Goal: Information Seeking & Learning: Get advice/opinions

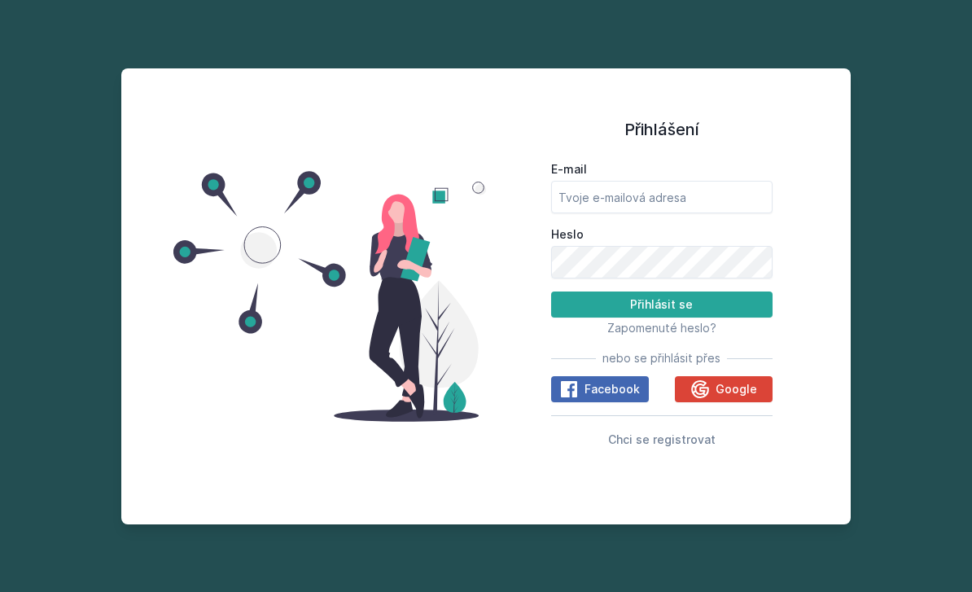
click at [733, 397] on span "Google" at bounding box center [737, 389] width 42 height 16
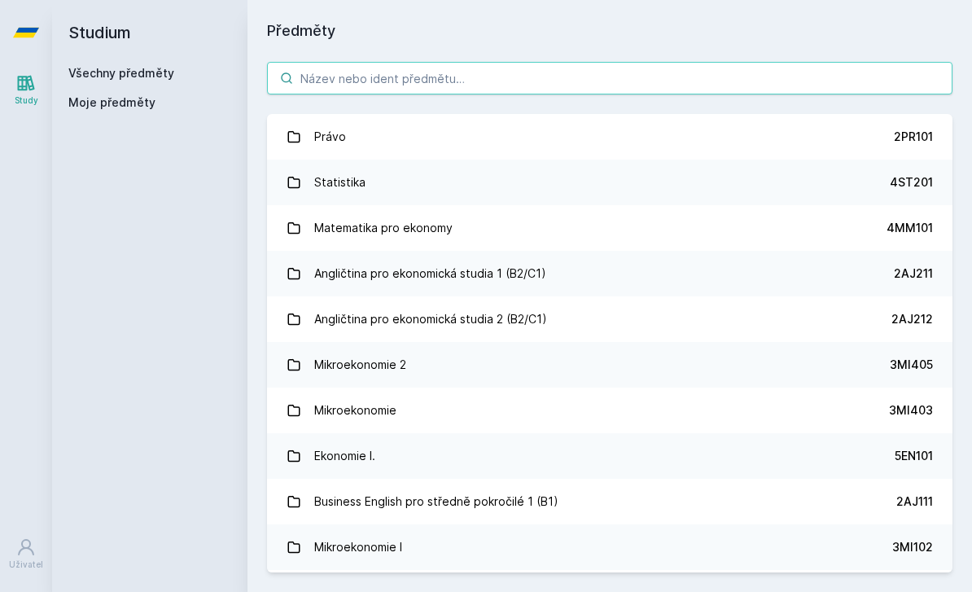
click at [705, 68] on input "search" at bounding box center [609, 78] width 685 height 33
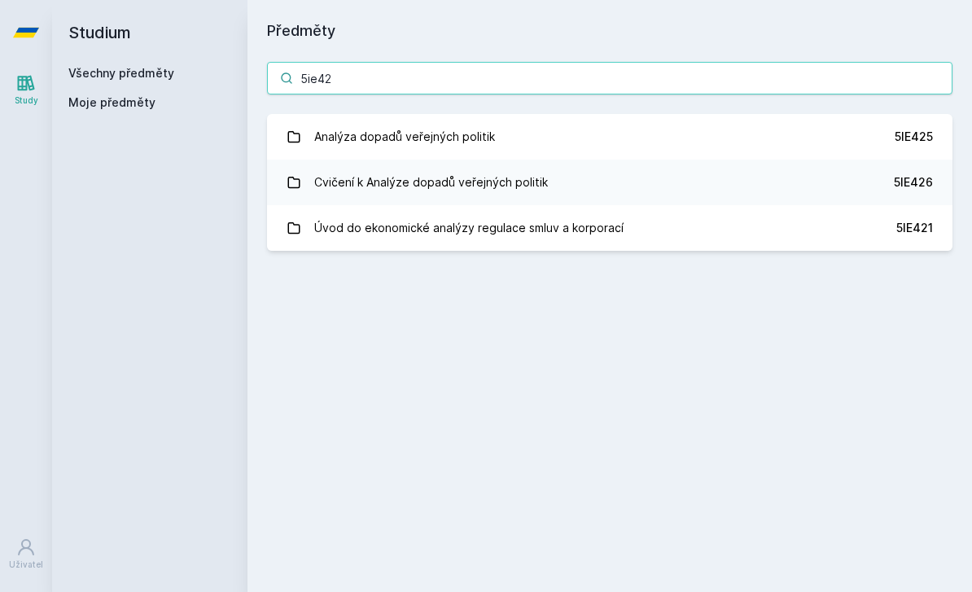
type input "5ie42"
click at [550, 145] on link "Analýza dopadů veřejných politik 5IE425" at bounding box center [609, 137] width 685 height 46
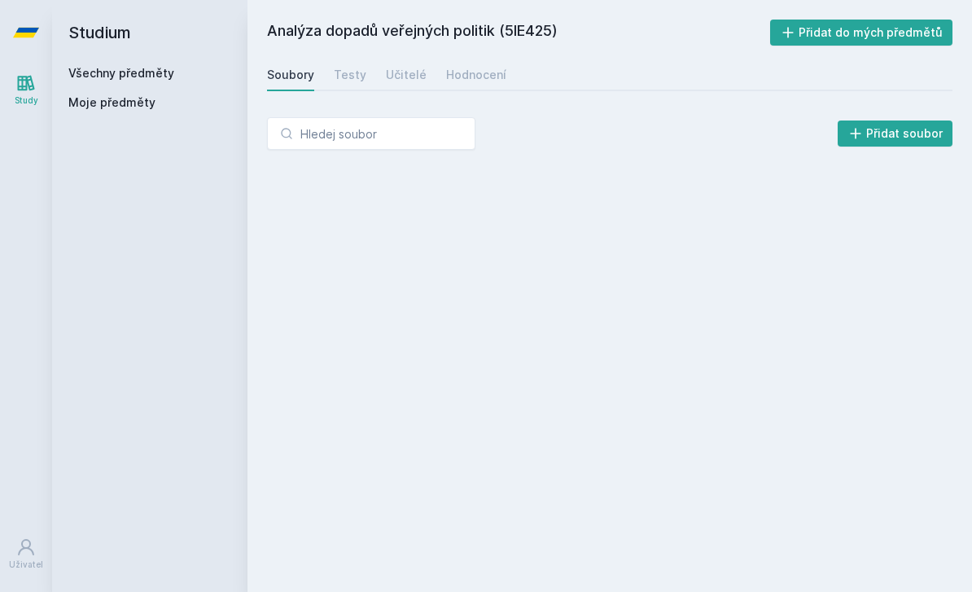
click at [510, 77] on div "Soubory Testy Učitelé Hodnocení" at bounding box center [609, 75] width 685 height 33
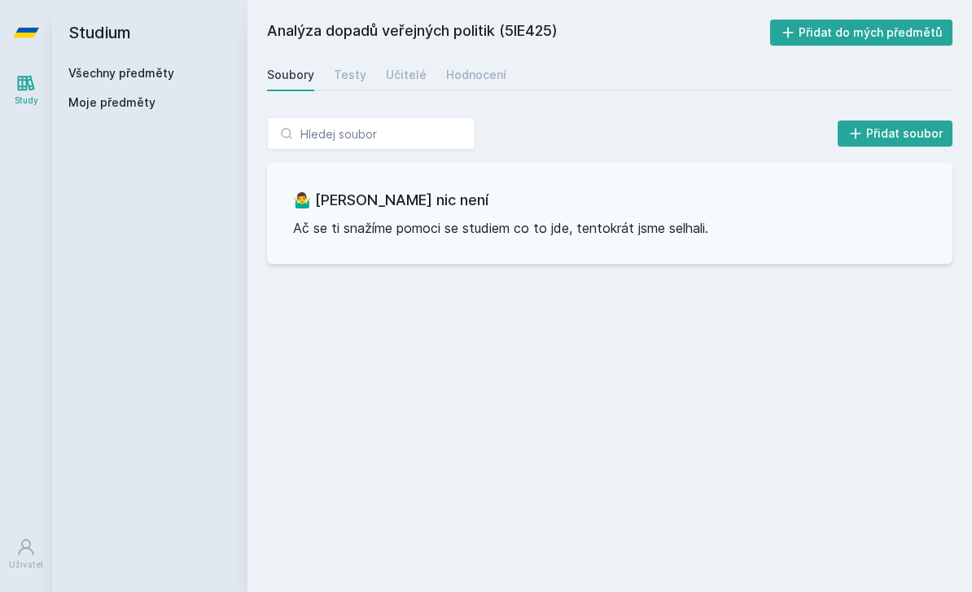
click at [495, 74] on div "Hodnocení" at bounding box center [476, 75] width 60 height 16
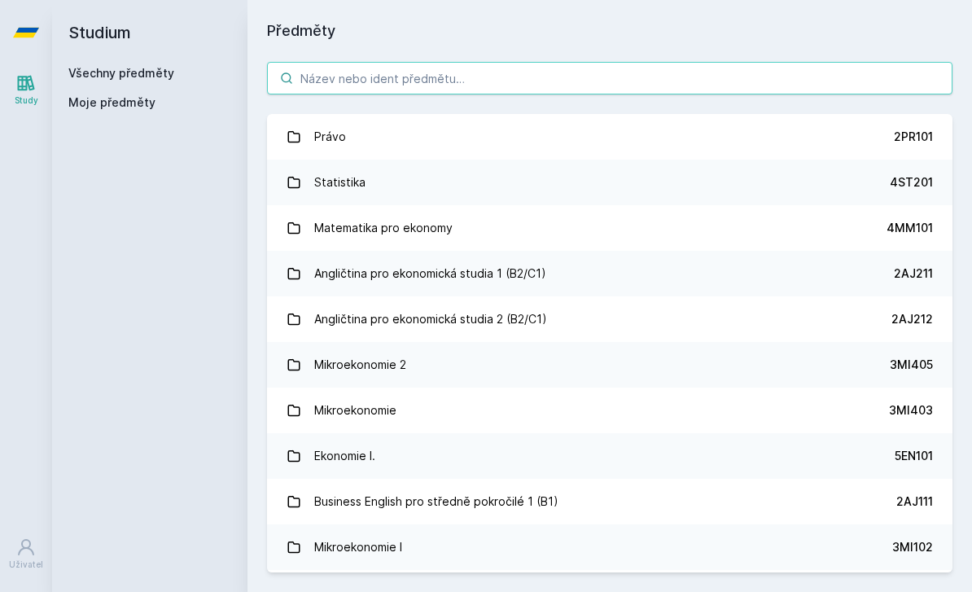
click at [523, 69] on input "search" at bounding box center [609, 78] width 685 height 33
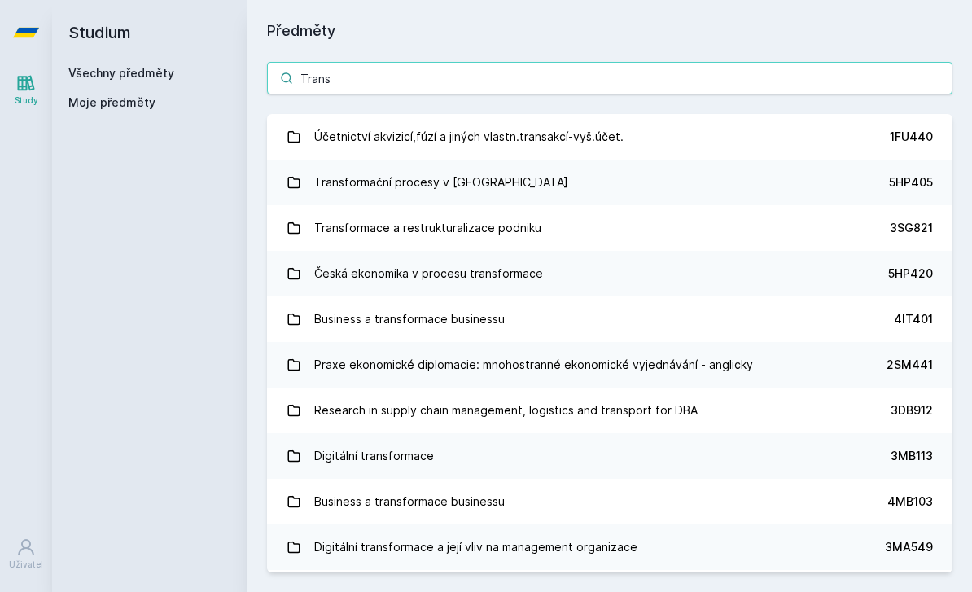
type input "Transf"
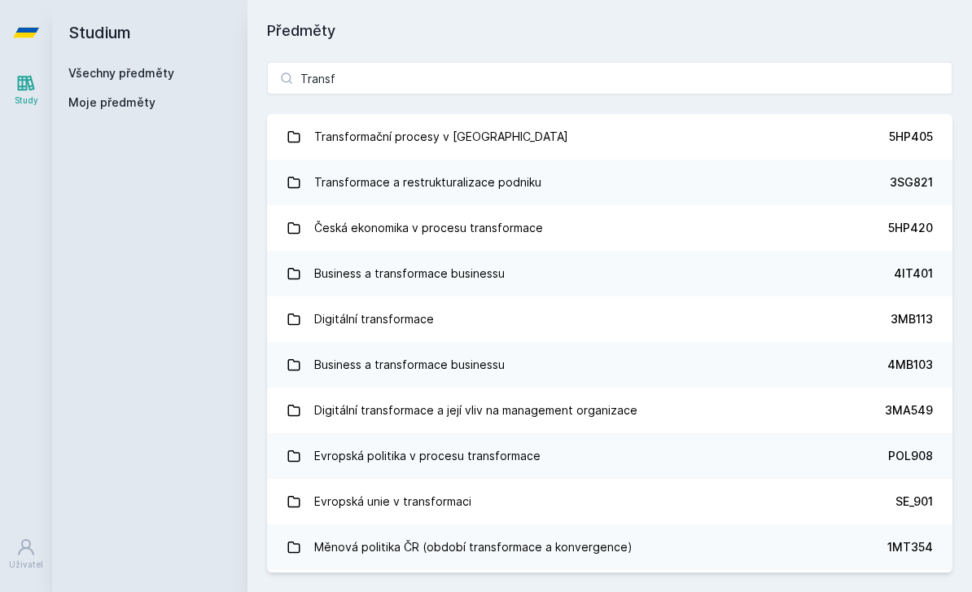
click at [722, 225] on link "Česká ekonomika v procesu transformace 5HP420" at bounding box center [609, 228] width 685 height 46
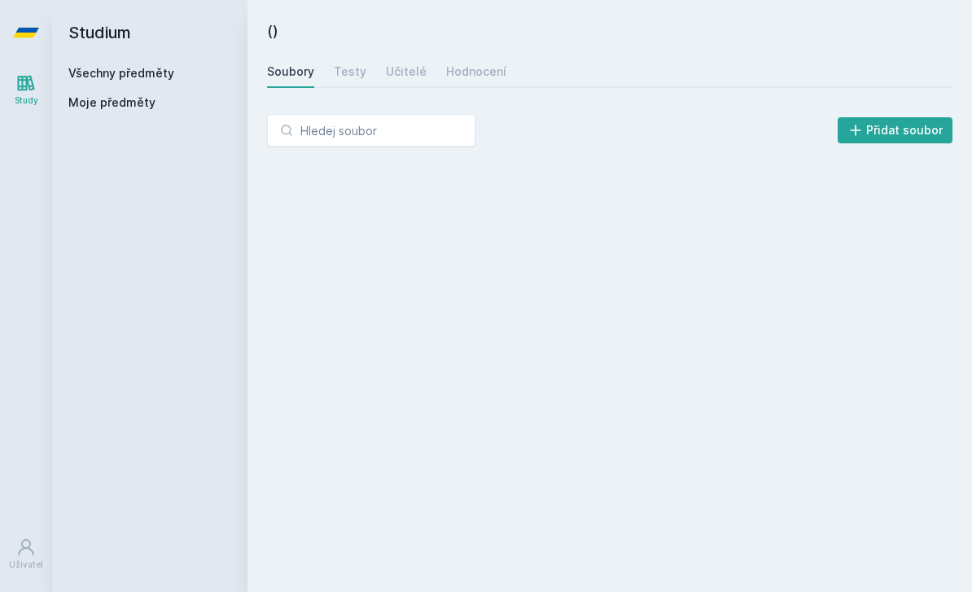
scroll to position [14, 0]
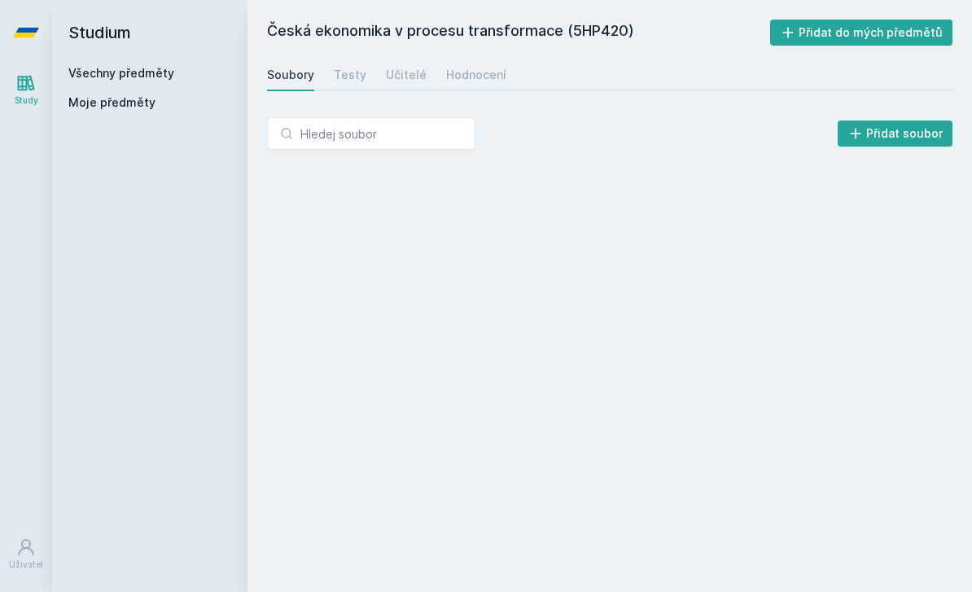
click at [497, 68] on div "Hodnocení" at bounding box center [476, 75] width 60 height 16
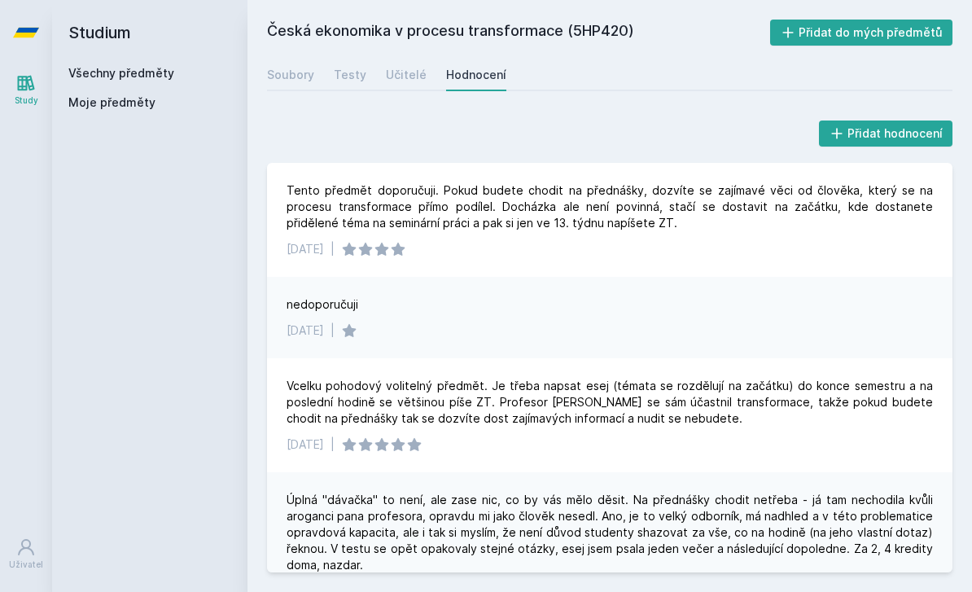
click at [819, 183] on div "Tento předmět doporučuji. Pokud budete chodit na přednášky, dozvíte se zajímavé…" at bounding box center [610, 206] width 646 height 49
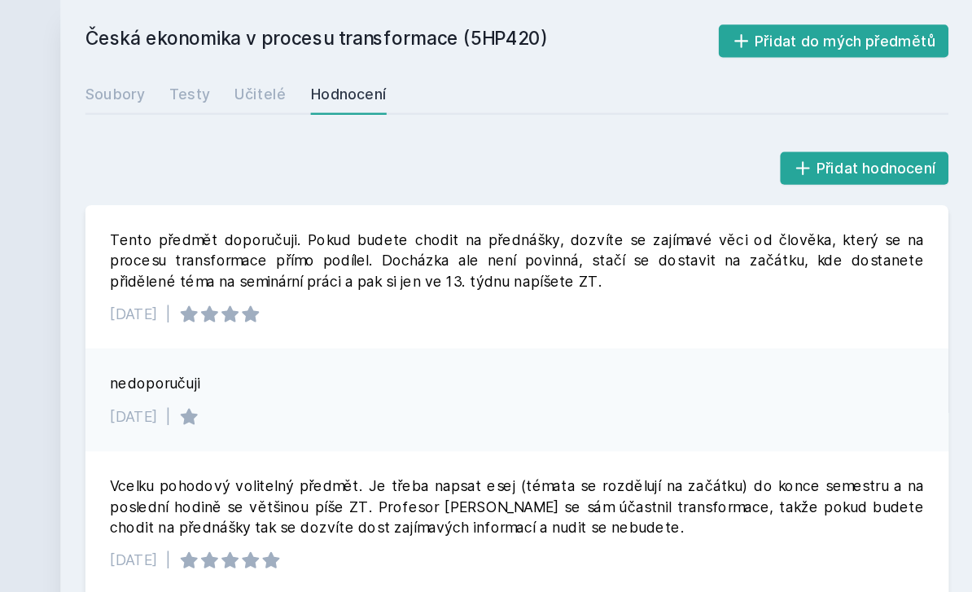
click at [247, 2] on div "Česká ekonomika v procesu transformace (5HP420) Přidat do mých předmětů Soubory…" at bounding box center [609, 296] width 724 height 592
